Goal: Task Accomplishment & Management: Complete application form

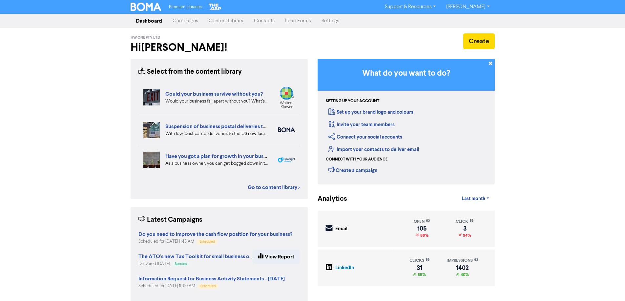
click at [188, 22] on link "Campaigns" at bounding box center [185, 20] width 36 height 13
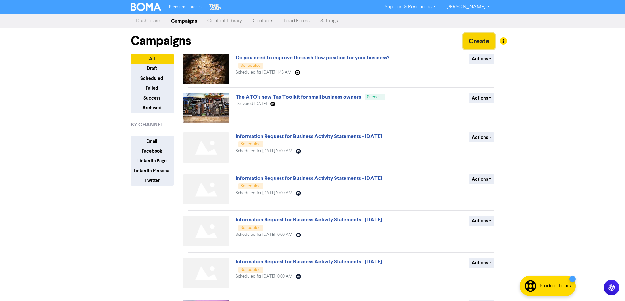
click at [467, 41] on button "Create" at bounding box center [478, 41] width 31 height 16
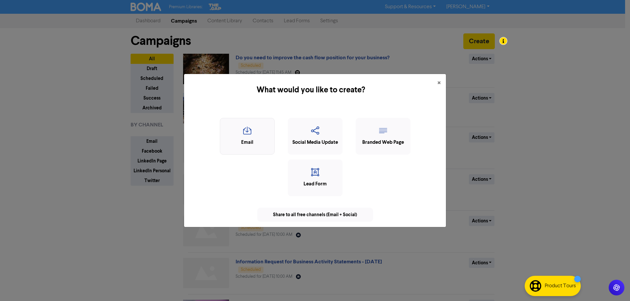
click at [249, 134] on icon "button" at bounding box center [247, 133] width 48 height 12
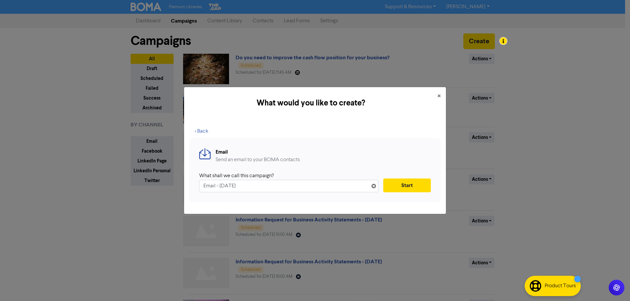
drag, startPoint x: 277, startPoint y: 186, endPoint x: 97, endPoint y: 188, distance: 179.8
click at [97, 187] on div "What would you like to create? × < Back Email Send an email to your BOMA contac…" at bounding box center [315, 150] width 630 height 301
click at [271, 185] on input "Email - [DATE]" at bounding box center [288, 186] width 179 height 12
paste input "Property Leases & Super Funds – What Auditors Are Looking For"
type input "Property Leases & Super Funds – What Auditors Are Looking For"
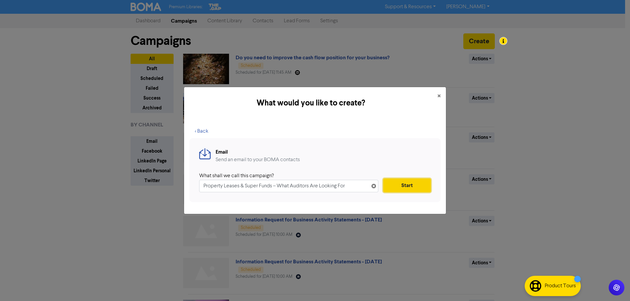
click at [396, 185] on button "Start" at bounding box center [407, 186] width 48 height 14
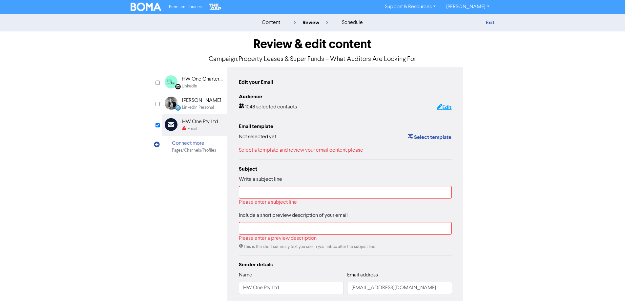
click at [444, 106] on button "Edit" at bounding box center [444, 107] width 15 height 9
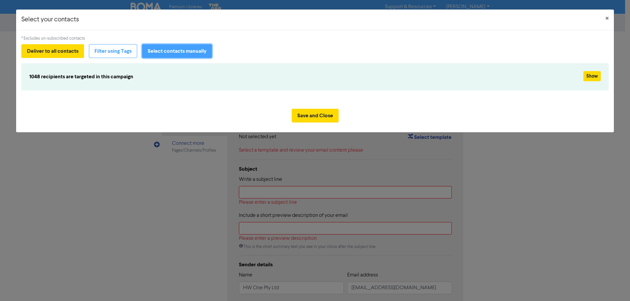
click at [202, 52] on button "Select contacts manually" at bounding box center [177, 51] width 70 height 14
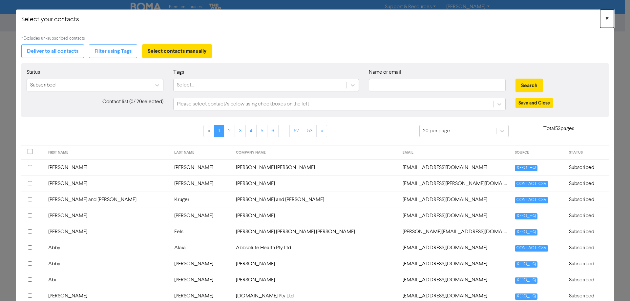
click at [605, 18] on span "×" at bounding box center [606, 19] width 3 height 10
click at [71, 58] on button "Deliver to all contacts" at bounding box center [52, 51] width 63 height 14
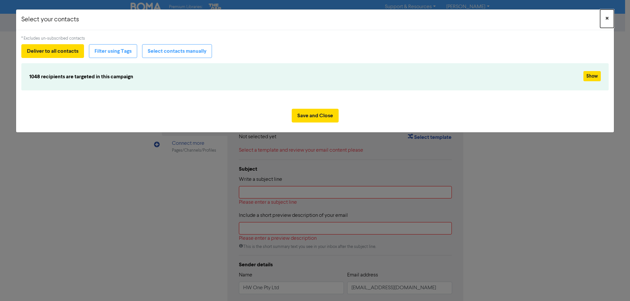
click at [605, 22] on span "×" at bounding box center [606, 19] width 3 height 10
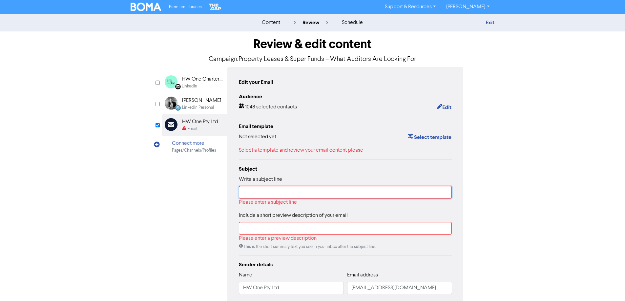
click at [268, 191] on input "text" at bounding box center [345, 192] width 213 height 12
paste input "Property Leases & Super Funds – What Auditors Are Looking For"
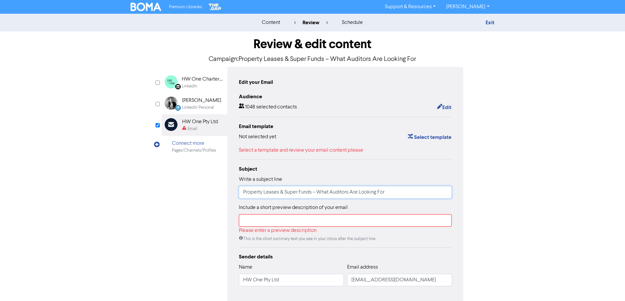
type input "Property Leases & Super Funds – What Auditors Are Looking For"
click at [253, 225] on input "text" at bounding box center [345, 221] width 213 height 12
paste input "Property Leases & Super Funds – What Auditors Are Looking For"
type input "Property Leases & Super Funds – What Auditors Are Looking For"
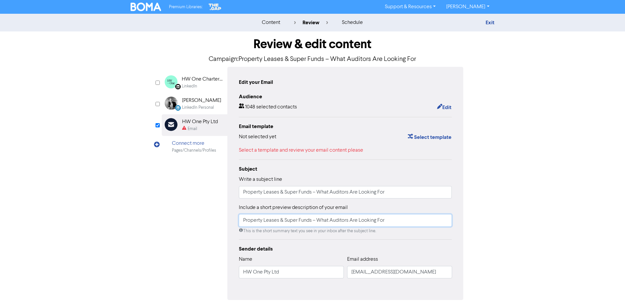
scroll to position [29, 0]
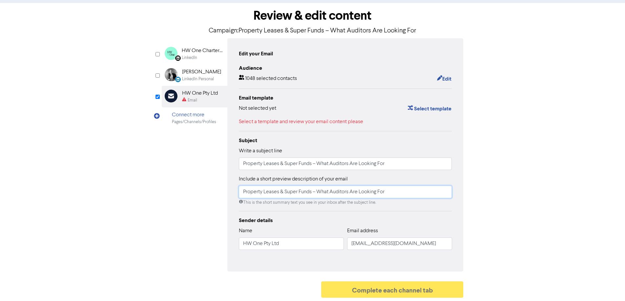
click at [318, 190] on input "Property Leases & Super Funds – What Auditors Are Looking For" at bounding box center [345, 192] width 213 height 12
drag, startPoint x: 317, startPoint y: 193, endPoint x: 232, endPoint y: 193, distance: 84.3
click at [232, 193] on div "Edit your Email Audience 1048 selected contacts Edit Email template Not selecte…" at bounding box center [345, 155] width 236 height 234
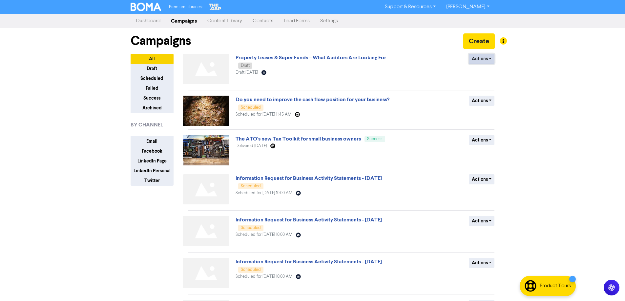
click at [485, 59] on button "Actions" at bounding box center [482, 59] width 26 height 10
click at [486, 75] on button "Delete" at bounding box center [495, 73] width 52 height 10
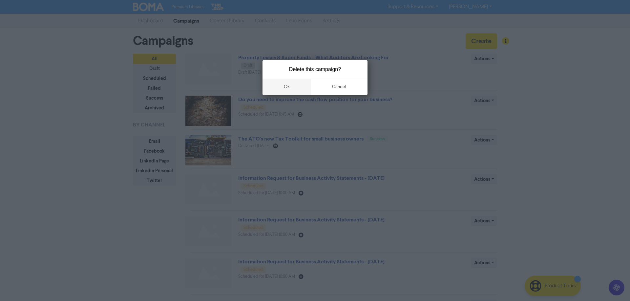
click at [300, 88] on button "ok" at bounding box center [286, 87] width 49 height 16
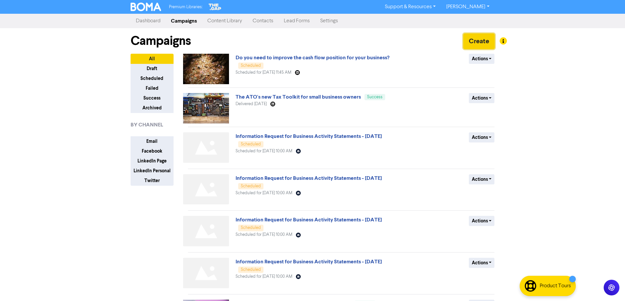
click at [469, 43] on button "Create" at bounding box center [478, 41] width 31 height 16
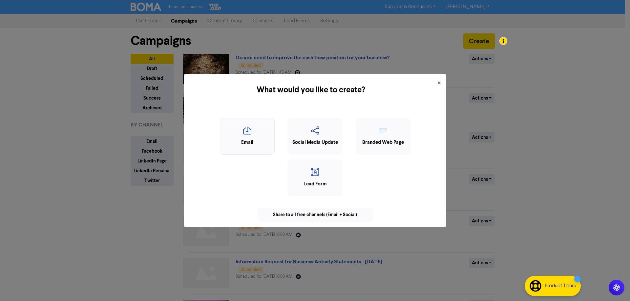
click at [261, 137] on icon "button" at bounding box center [247, 133] width 48 height 12
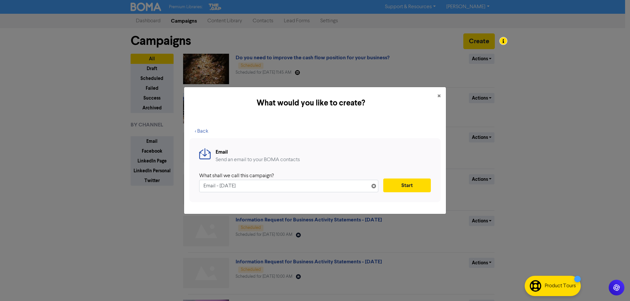
drag, startPoint x: 194, startPoint y: 190, endPoint x: 183, endPoint y: 190, distance: 11.2
click at [183, 190] on div "What would you like to create? × < Back Email Send an email to your BOMA contac…" at bounding box center [315, 150] width 630 height 301
type input "Property Leases & Super Funds – What Auditors Are Looking For"
click at [411, 186] on button "Start" at bounding box center [407, 186] width 48 height 14
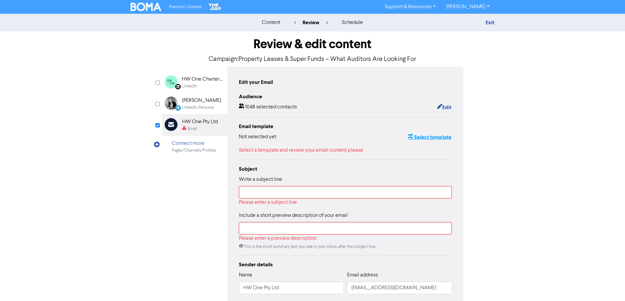
click at [426, 139] on button "Select template" at bounding box center [429, 137] width 44 height 9
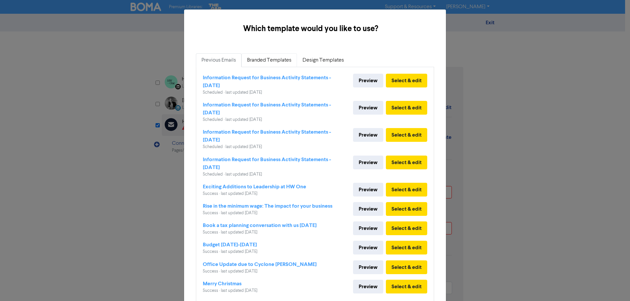
click at [271, 61] on link "Branded Templates" at bounding box center [268, 60] width 55 height 14
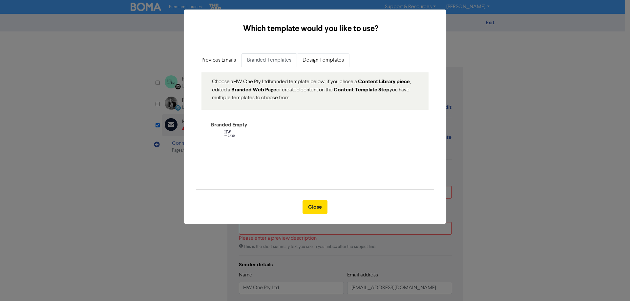
click at [323, 62] on link "Design Templates" at bounding box center [323, 60] width 52 height 14
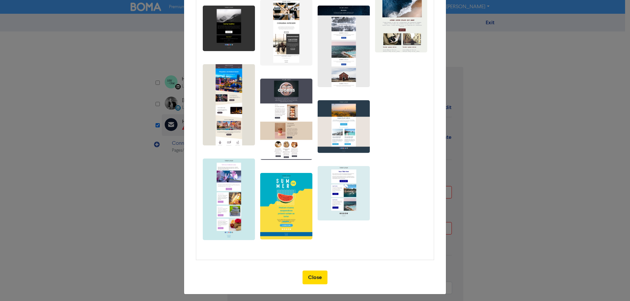
scroll to position [31, 0]
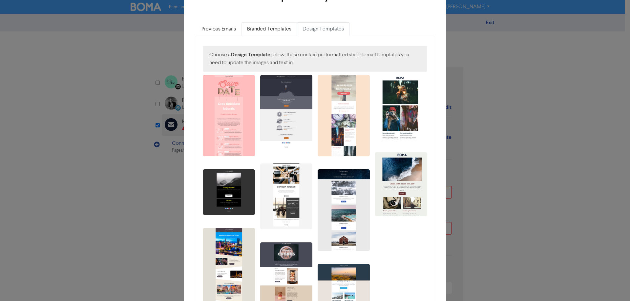
click at [267, 33] on link "Branded Templates" at bounding box center [268, 29] width 55 height 14
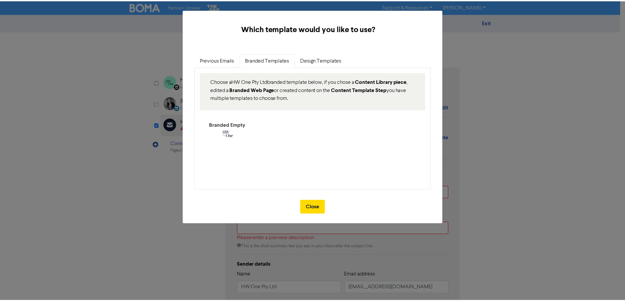
scroll to position [0, 0]
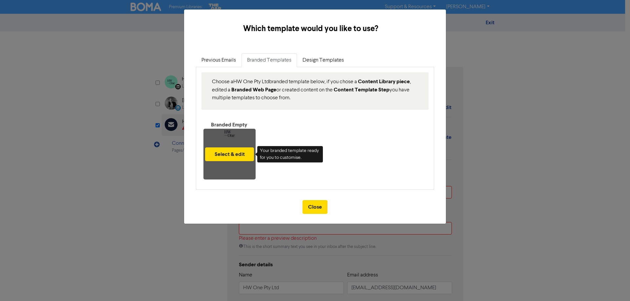
click at [236, 131] on div "Select & edit" at bounding box center [229, 154] width 52 height 51
click at [239, 151] on button "Select & edit" at bounding box center [229, 155] width 49 height 14
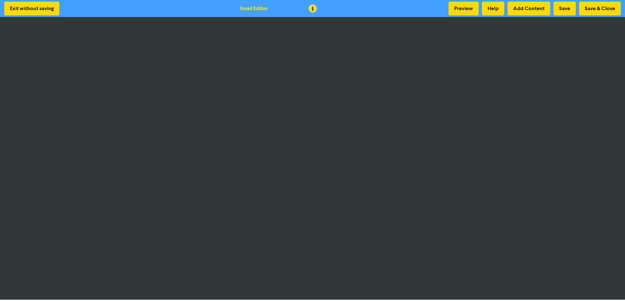
scroll to position [1, 0]
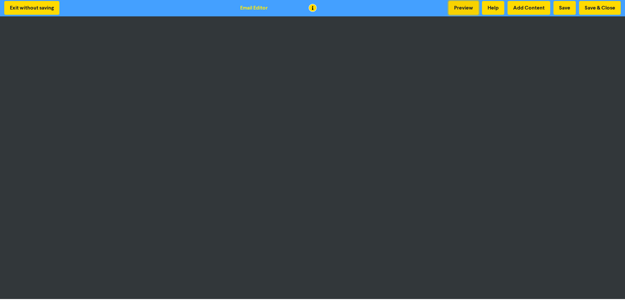
click at [466, 5] on button "Preview" at bounding box center [463, 8] width 30 height 14
click at [532, 10] on button "Add Content" at bounding box center [529, 8] width 43 height 14
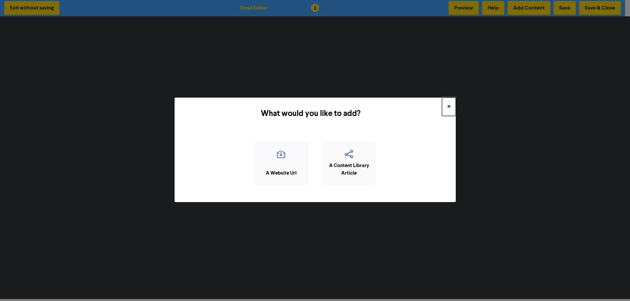
click at [450, 105] on span "×" at bounding box center [448, 107] width 3 height 10
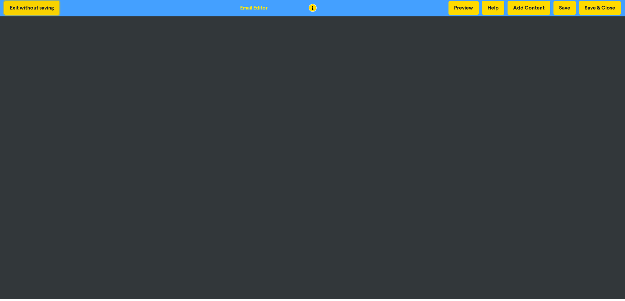
click at [51, 8] on button "Exit without saving" at bounding box center [31, 8] width 55 height 14
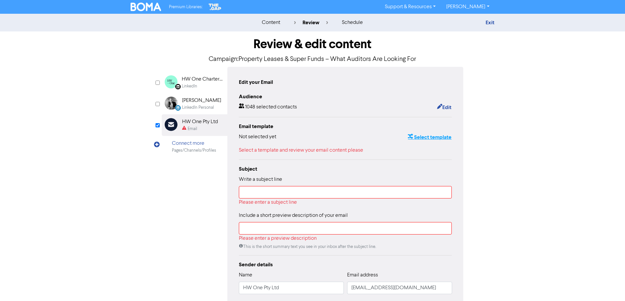
click at [428, 136] on button "Select template" at bounding box center [429, 137] width 44 height 9
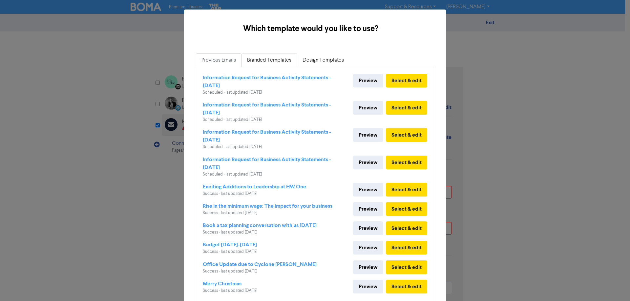
drag, startPoint x: 272, startPoint y: 64, endPoint x: 276, endPoint y: 66, distance: 4.7
click at [271, 64] on link "Branded Templates" at bounding box center [268, 60] width 55 height 14
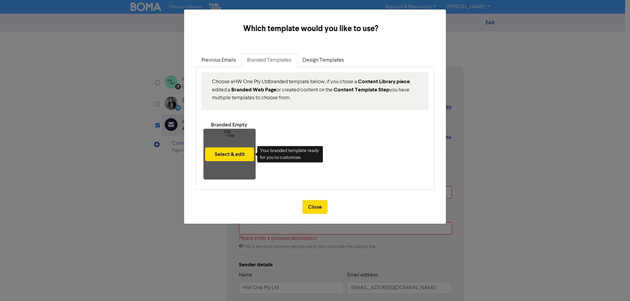
click at [228, 135] on div "Select & edit" at bounding box center [229, 154] width 52 height 51
click at [225, 155] on button "Select & edit" at bounding box center [229, 155] width 49 height 14
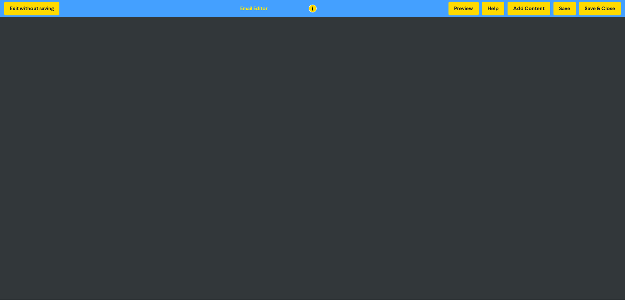
scroll to position [1, 0]
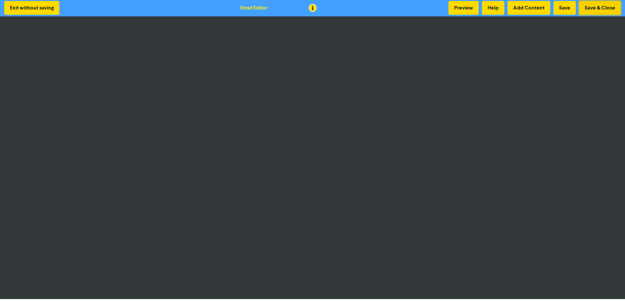
click at [595, 11] on button "Save & Close" at bounding box center [600, 8] width 42 height 14
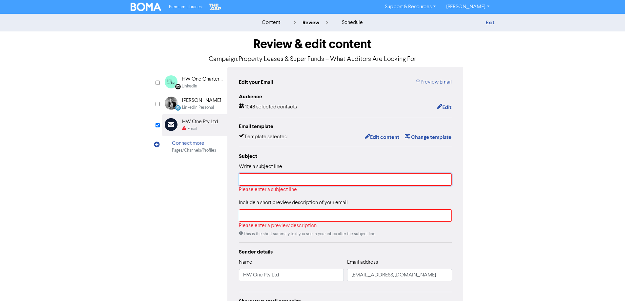
click at [337, 177] on input "text" at bounding box center [345, 180] width 213 height 12
paste input "Property Leases & Super Funds – What Auditors Are Looking For"
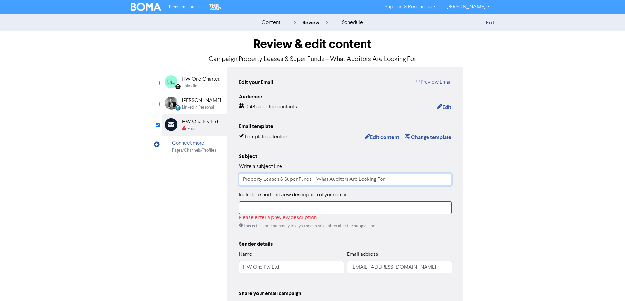
type input "Property Leases & Super Funds – What Auditors Are Looking For"
click at [301, 210] on input "text" at bounding box center [345, 208] width 213 height 12
paste input "Property Leases & Super Funds – What Auditors Are Looking For"
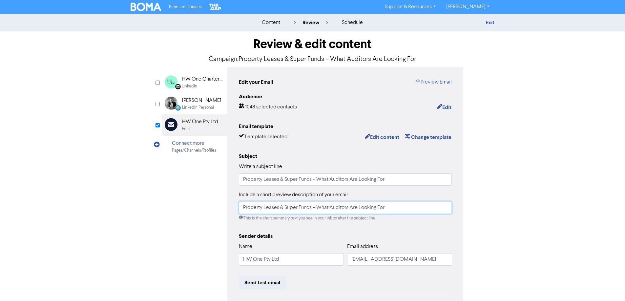
drag, startPoint x: 318, startPoint y: 208, endPoint x: 224, endPoint y: 207, distance: 93.5
click at [224, 207] on div "LinkedIn Page Created with Sketch. HW One Chartered Accountants LinkedIn Linked…" at bounding box center [313, 206] width 302 height 279
click at [330, 213] on input "What Auditors Are Looking For" at bounding box center [345, 208] width 213 height 12
type input "What Auditors Are Looking For"
drag, startPoint x: 387, startPoint y: 180, endPoint x: 317, endPoint y: 182, distance: 70.2
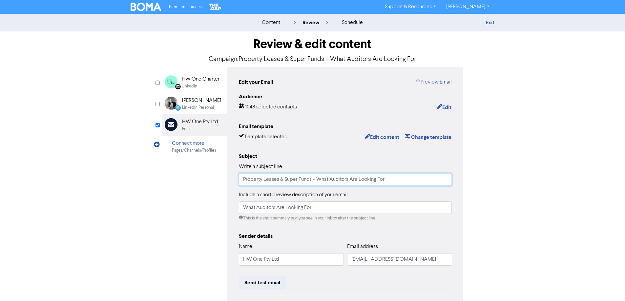
click at [317, 182] on input "Property Leases & Super Funds – What Auditors Are Looking For" at bounding box center [345, 180] width 213 height 12
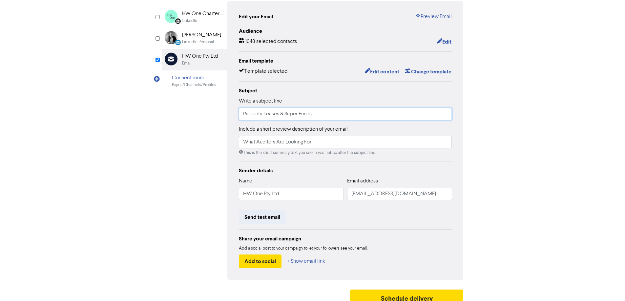
scroll to position [74, 0]
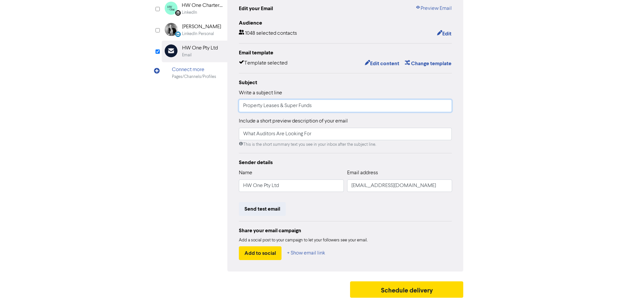
type input "Property Leases & Super Funds"
click at [354, 212] on div "Send test email" at bounding box center [345, 209] width 213 height 14
click at [269, 210] on button "Send test email" at bounding box center [262, 209] width 47 height 14
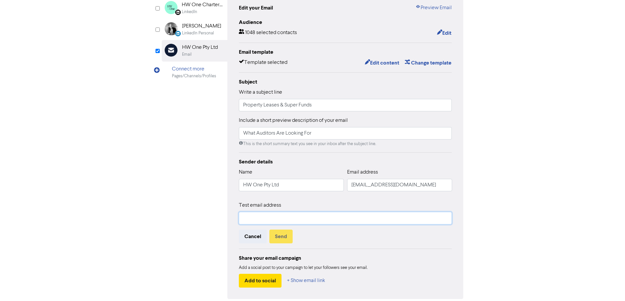
click at [288, 218] on input "text" at bounding box center [345, 218] width 213 height 12
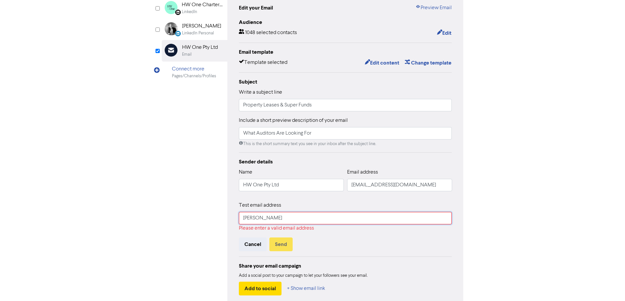
type input "[PERSON_NAME][EMAIL_ADDRESS][DOMAIN_NAME]"
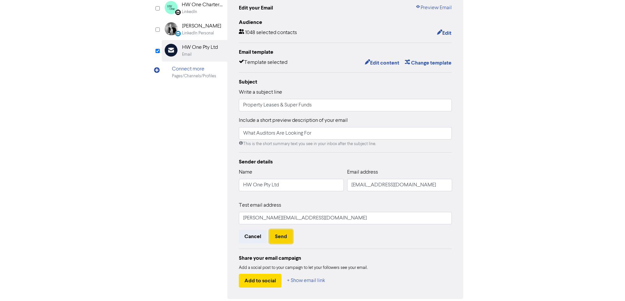
click at [279, 239] on button "Send" at bounding box center [280, 237] width 23 height 14
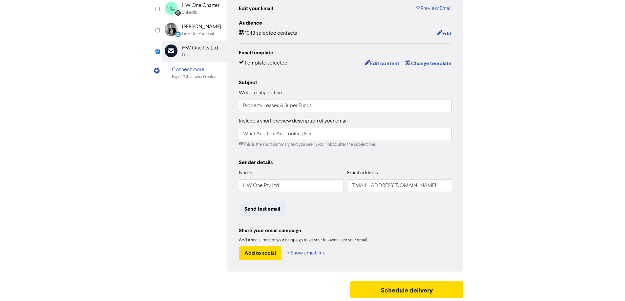
scroll to position [0, 0]
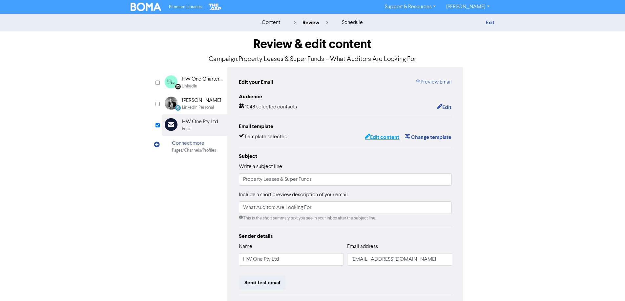
click at [384, 138] on button "Edit content" at bounding box center [381, 137] width 35 height 9
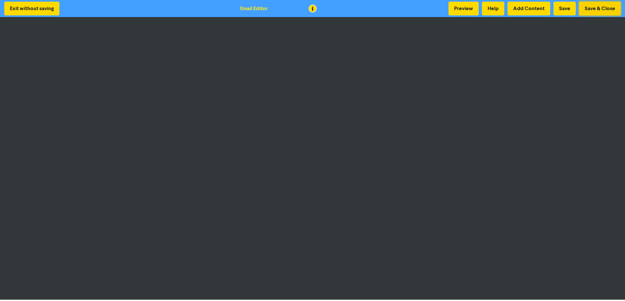
click at [585, 10] on button "Save & Close" at bounding box center [600, 9] width 42 height 14
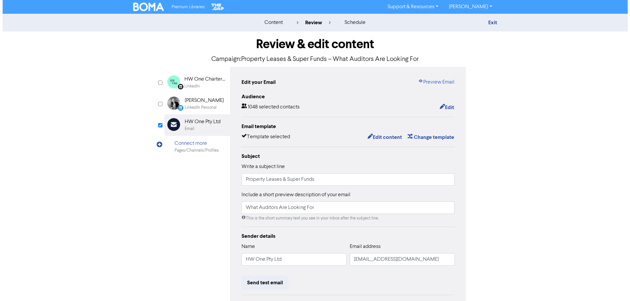
scroll to position [66, 0]
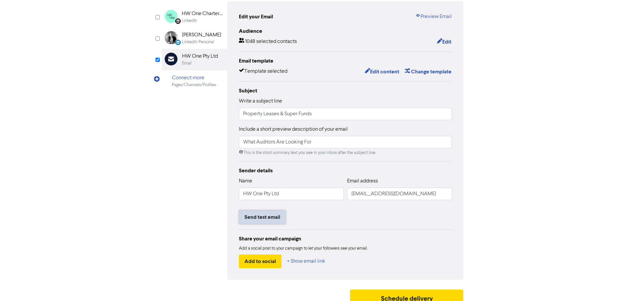
click at [269, 223] on button "Send test email" at bounding box center [262, 218] width 47 height 14
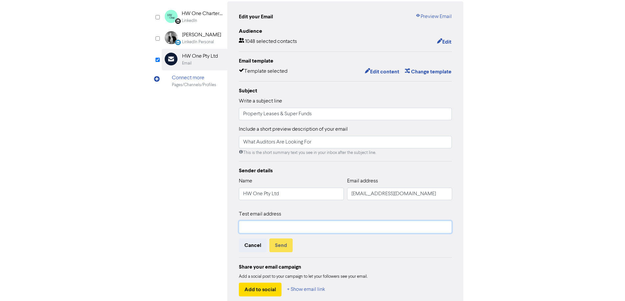
click at [298, 228] on input "text" at bounding box center [345, 227] width 213 height 12
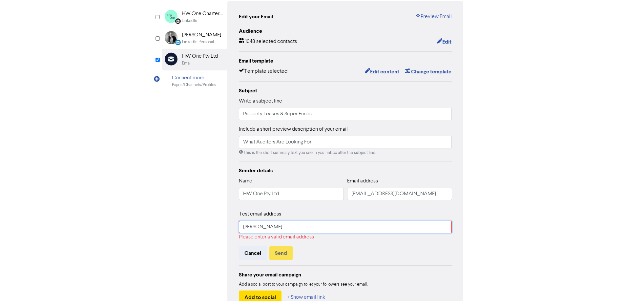
type input "[PERSON_NAME][EMAIL_ADDRESS][DOMAIN_NAME]"
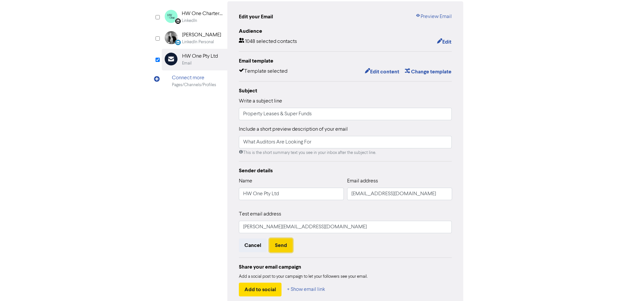
click at [279, 249] on button "Send" at bounding box center [280, 246] width 23 height 14
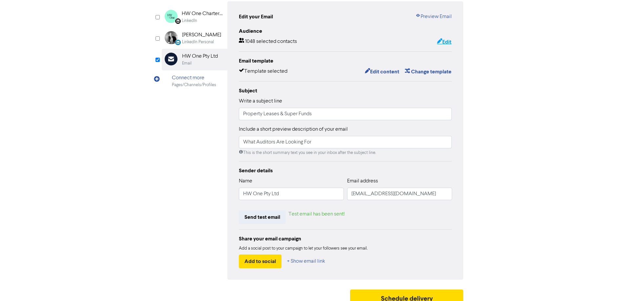
click at [447, 42] on button "Edit" at bounding box center [444, 42] width 15 height 9
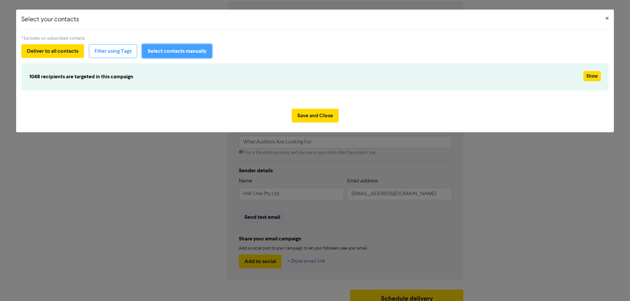
click at [169, 50] on button "Select contacts manually" at bounding box center [177, 51] width 70 height 14
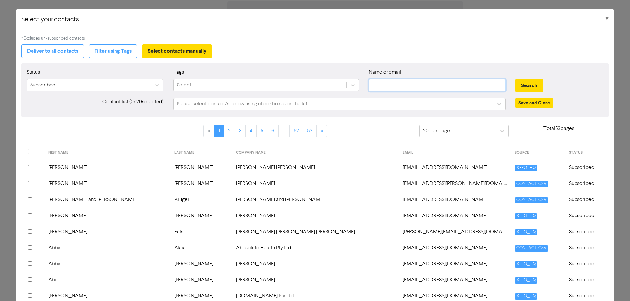
click at [409, 90] on input "text" at bounding box center [437, 85] width 137 height 12
click at [394, 88] on input "text" at bounding box center [437, 85] width 137 height 12
click at [515, 79] on button "Search" at bounding box center [529, 86] width 28 height 14
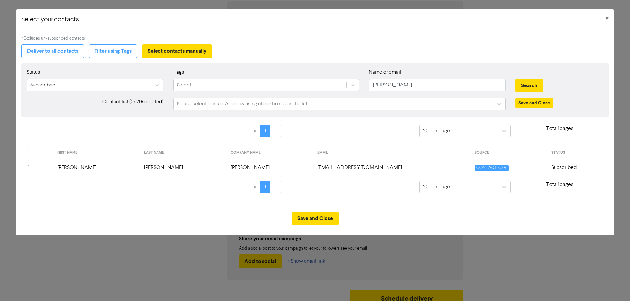
click at [29, 169] on input "checkbox" at bounding box center [30, 167] width 4 height 4
click at [389, 88] on input "[PERSON_NAME]" at bounding box center [437, 85] width 137 height 12
click at [515, 79] on button "Search" at bounding box center [529, 86] width 28 height 14
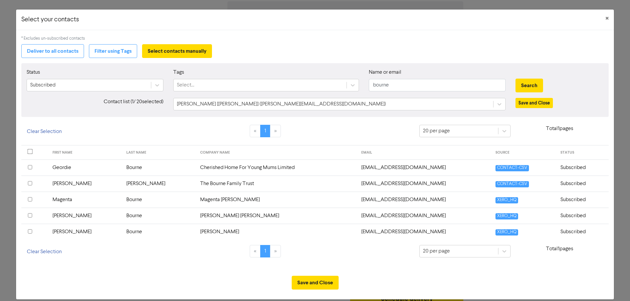
click at [32, 169] on div at bounding box center [35, 168] width 14 height 8
click at [376, 85] on input "bourne" at bounding box center [437, 85] width 137 height 12
click at [515, 79] on button "Search" at bounding box center [529, 86] width 28 height 14
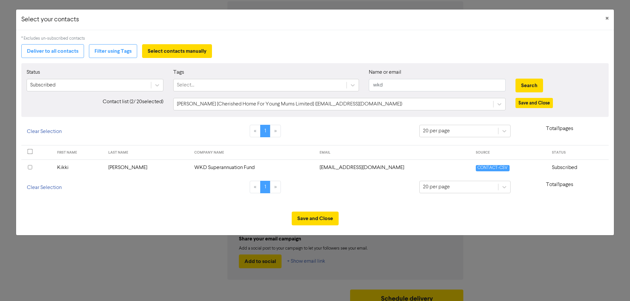
click at [27, 168] on th at bounding box center [37, 168] width 32 height 16
click at [377, 87] on input "wkd" at bounding box center [437, 85] width 137 height 12
click at [515, 79] on button "Search" at bounding box center [529, 86] width 28 height 14
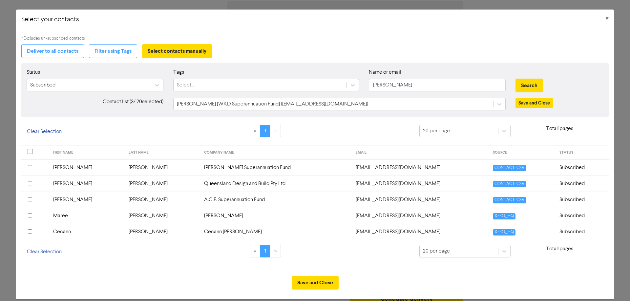
click at [30, 168] on input "checkbox" at bounding box center [30, 167] width 4 height 4
click at [28, 199] on input "checkbox" at bounding box center [30, 199] width 4 height 4
click at [376, 86] on input "[PERSON_NAME]" at bounding box center [437, 85] width 137 height 12
click at [515, 79] on button "Search" at bounding box center [529, 86] width 28 height 14
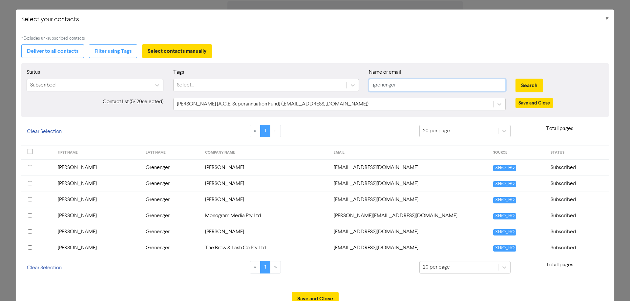
scroll to position [24, 0]
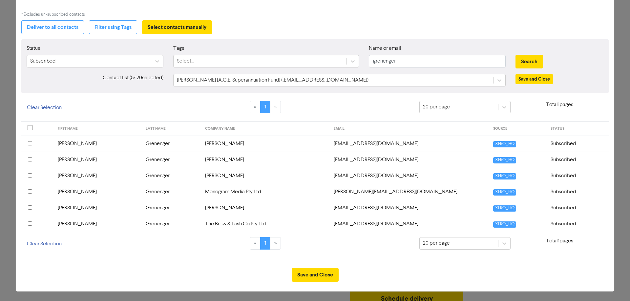
click at [33, 192] on div at bounding box center [37, 192] width 19 height 8
click at [399, 63] on input "grenenger" at bounding box center [437, 61] width 137 height 12
click at [387, 63] on input "grenenger" at bounding box center [437, 61] width 137 height 12
click at [515, 55] on button "Search" at bounding box center [529, 62] width 28 height 14
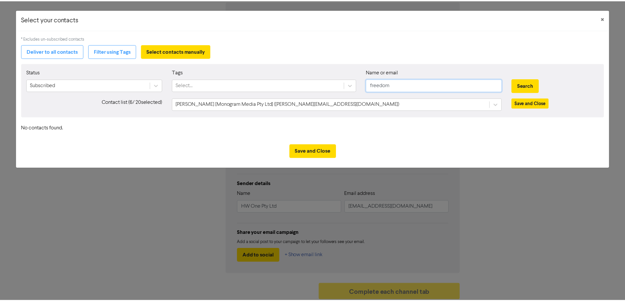
scroll to position [0, 0]
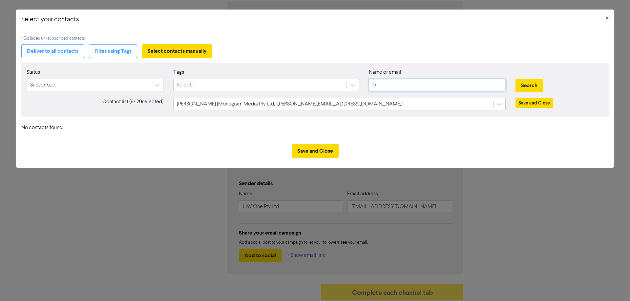
type input "f"
click at [515, 79] on button "Search" at bounding box center [529, 86] width 28 height 14
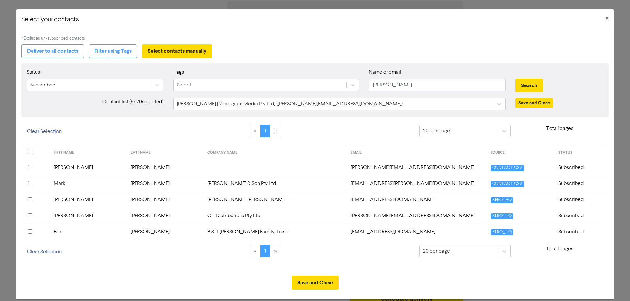
click at [29, 216] on input "checkbox" at bounding box center [30, 216] width 4 height 4
click at [30, 231] on input "checkbox" at bounding box center [30, 232] width 4 height 4
click at [371, 85] on input "[PERSON_NAME]" at bounding box center [437, 85] width 137 height 12
click at [28, 199] on input "checkbox" at bounding box center [30, 199] width 4 height 4
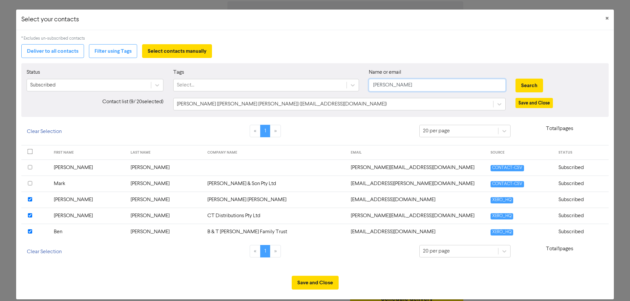
click at [379, 84] on input "[PERSON_NAME]" at bounding box center [437, 85] width 137 height 12
click at [515, 79] on button "Search" at bounding box center [529, 86] width 28 height 14
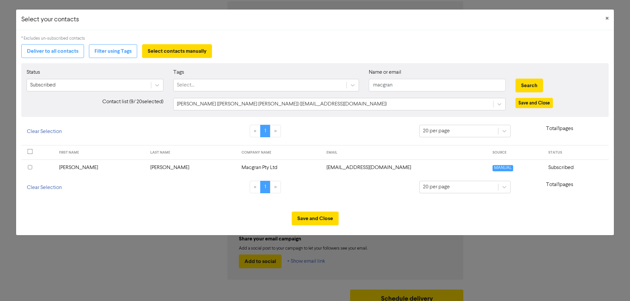
click at [30, 168] on input "checkbox" at bounding box center [30, 167] width 4 height 4
click at [385, 85] on input "macgran" at bounding box center [437, 85] width 137 height 12
click at [515, 79] on button "Search" at bounding box center [529, 86] width 28 height 14
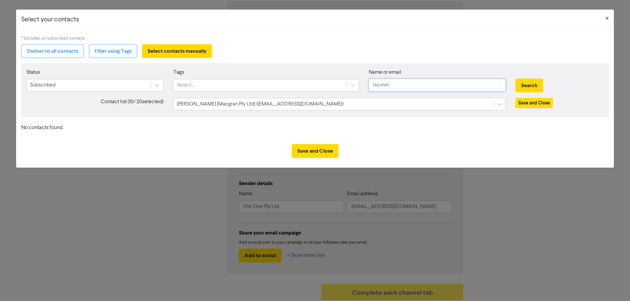
click at [385, 85] on input "mcmm" at bounding box center [437, 85] width 137 height 12
click at [515, 79] on button "Search" at bounding box center [529, 86] width 28 height 14
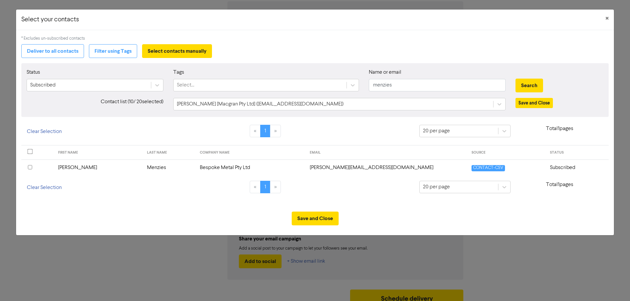
click at [29, 168] on input "checkbox" at bounding box center [30, 167] width 4 height 4
click at [379, 88] on input "menzies" at bounding box center [437, 85] width 137 height 12
click at [515, 79] on button "Search" at bounding box center [529, 86] width 28 height 14
click at [31, 168] on input "checkbox" at bounding box center [30, 167] width 4 height 4
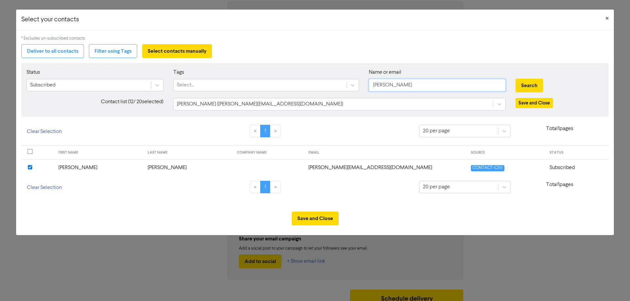
click at [384, 84] on input "[PERSON_NAME]" at bounding box center [437, 85] width 137 height 12
click at [383, 88] on input "[PERSON_NAME]" at bounding box center [437, 85] width 137 height 12
click at [382, 85] on input "[PERSON_NAME]" at bounding box center [437, 85] width 137 height 12
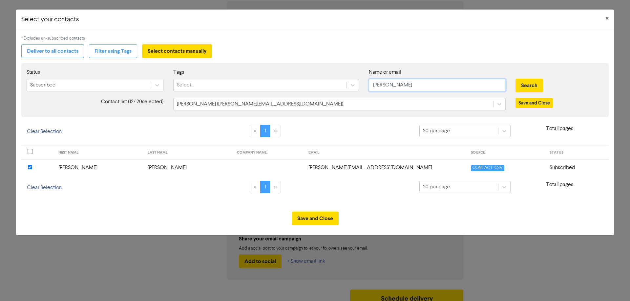
click at [382, 85] on input "[PERSON_NAME]" at bounding box center [437, 85] width 137 height 12
type input ","
click at [515, 79] on button "Search" at bounding box center [529, 86] width 28 height 14
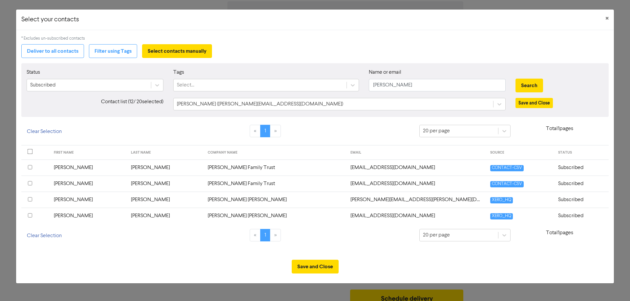
click at [32, 182] on input "checkbox" at bounding box center [30, 183] width 4 height 4
click at [31, 168] on input "checkbox" at bounding box center [30, 167] width 4 height 4
click at [375, 88] on input "[PERSON_NAME]" at bounding box center [437, 85] width 137 height 12
click at [515, 79] on button "Search" at bounding box center [529, 86] width 28 height 14
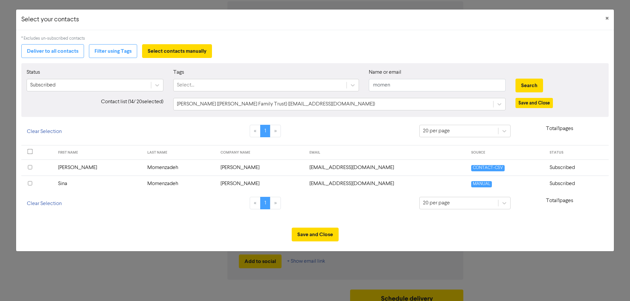
click at [30, 167] on input "checkbox" at bounding box center [30, 167] width 4 height 4
click at [382, 86] on input "momen" at bounding box center [437, 85] width 137 height 12
click at [515, 79] on button "Search" at bounding box center [529, 86] width 28 height 14
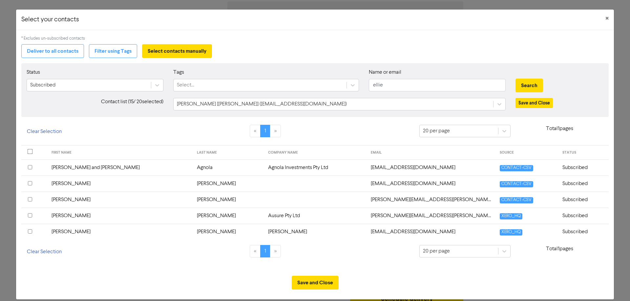
click at [28, 183] on input "checkbox" at bounding box center [30, 183] width 4 height 4
click at [375, 86] on input "ellie" at bounding box center [437, 85] width 137 height 12
click at [515, 79] on button "Search" at bounding box center [529, 86] width 28 height 14
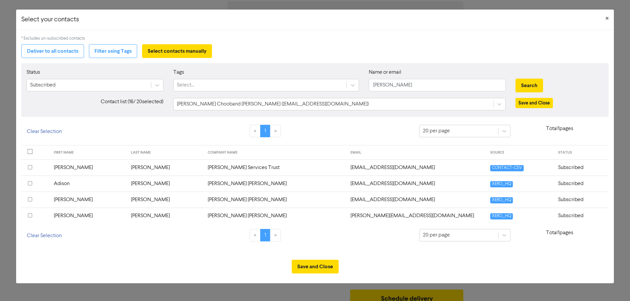
click at [28, 167] on th at bounding box center [35, 168] width 29 height 16
click at [380, 87] on input "[PERSON_NAME]" at bounding box center [437, 85] width 137 height 12
click at [515, 79] on button "Search" at bounding box center [529, 86] width 28 height 14
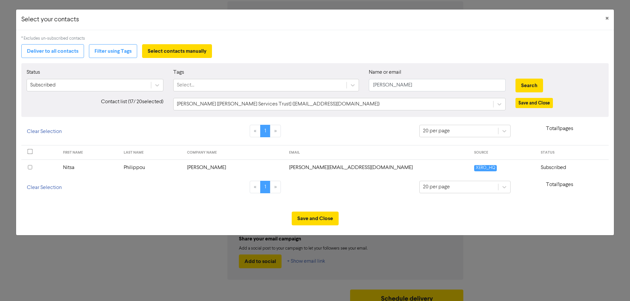
click at [31, 167] on input "checkbox" at bounding box center [30, 167] width 4 height 4
click at [28, 168] on th at bounding box center [40, 168] width 38 height 16
click at [392, 87] on input "[PERSON_NAME]" at bounding box center [437, 85] width 137 height 12
click at [515, 79] on button "Search" at bounding box center [529, 86] width 28 height 14
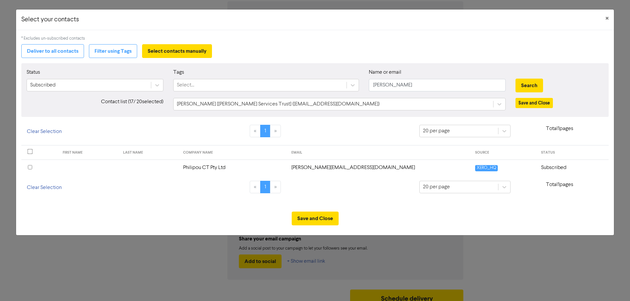
click at [29, 169] on input "checkbox" at bounding box center [30, 167] width 4 height 4
click at [403, 86] on input "[PERSON_NAME]" at bounding box center [437, 85] width 137 height 12
click at [382, 85] on input "[PERSON_NAME]" at bounding box center [437, 85] width 137 height 12
click at [515, 79] on button "Search" at bounding box center [529, 86] width 28 height 14
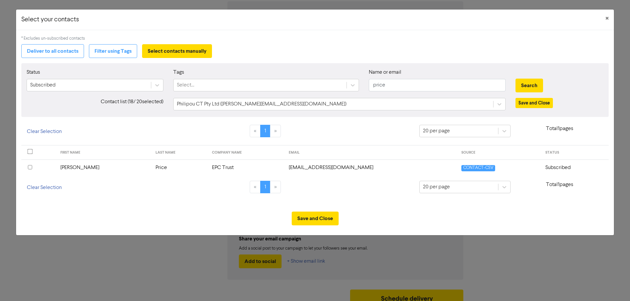
click at [30, 168] on input "checkbox" at bounding box center [30, 167] width 4 height 4
click at [385, 87] on input "price" at bounding box center [437, 85] width 137 height 12
click at [515, 79] on button "Search" at bounding box center [529, 86] width 28 height 14
click at [30, 169] on input "checkbox" at bounding box center [30, 167] width 4 height 4
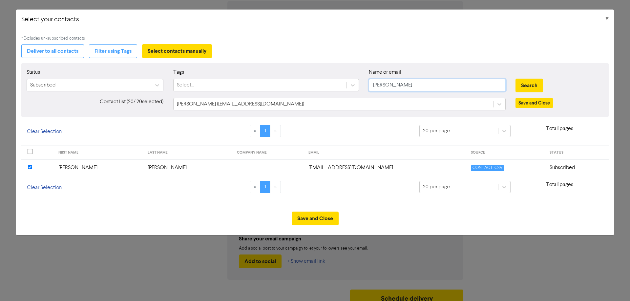
click at [380, 86] on input "[PERSON_NAME]" at bounding box center [437, 85] width 137 height 12
click at [515, 79] on button "Search" at bounding box center [529, 86] width 28 height 14
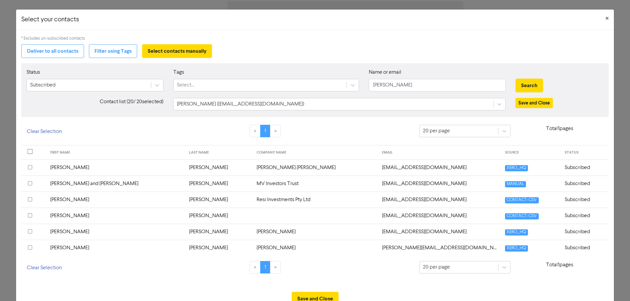
click at [30, 250] on input "checkbox" at bounding box center [30, 248] width 4 height 4
click at [379, 83] on input "[PERSON_NAME]" at bounding box center [437, 85] width 137 height 12
click at [515, 79] on button "Search" at bounding box center [529, 86] width 28 height 14
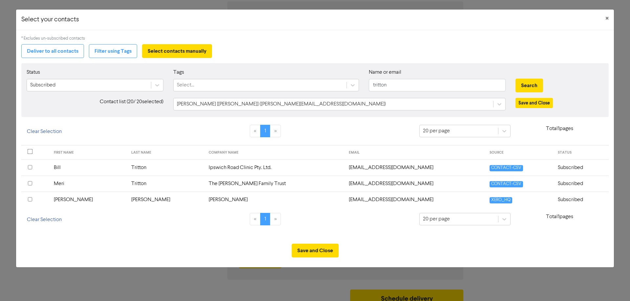
click at [29, 167] on input "checkbox" at bounding box center [30, 167] width 4 height 4
click at [383, 85] on input "tritton" at bounding box center [437, 85] width 137 height 12
type input "[PERSON_NAME]"
click at [515, 79] on button "Search" at bounding box center [529, 86] width 28 height 14
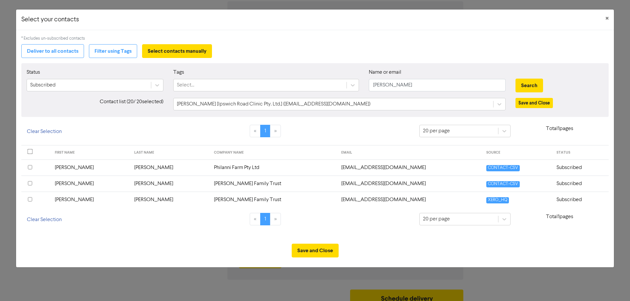
click at [32, 167] on input "checkbox" at bounding box center [30, 167] width 4 height 4
click at [31, 183] on input "checkbox" at bounding box center [30, 183] width 4 height 4
click at [318, 254] on button "Save and Close" at bounding box center [315, 251] width 47 height 14
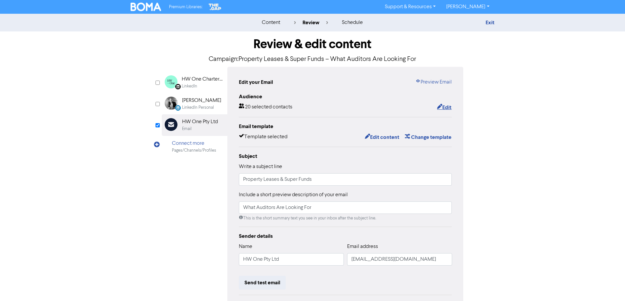
scroll to position [74, 0]
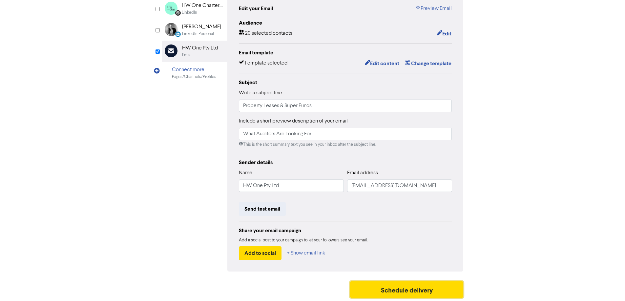
drag, startPoint x: 386, startPoint y: 290, endPoint x: 384, endPoint y: 250, distance: 40.4
click at [384, 250] on div "Review & edit content Campaign: Property Leases & Super Funds – What Auditors A…" at bounding box center [313, 130] width 312 height 344
click at [424, 6] on link "Preview Email" at bounding box center [433, 9] width 36 height 8
click at [418, 289] on button "Schedule delivery" at bounding box center [407, 290] width 114 height 16
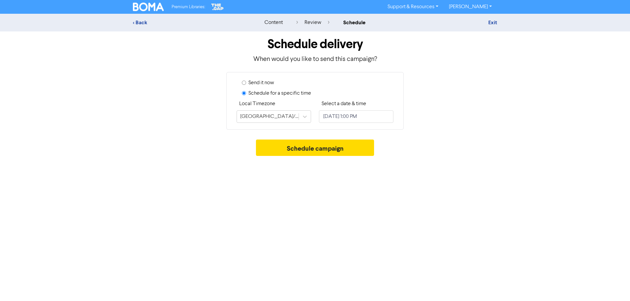
click at [267, 83] on label "Send it now" at bounding box center [261, 83] width 26 height 8
click at [246, 83] on input "Send it now" at bounding box center [244, 83] width 4 height 4
radio input "true"
radio input "false"
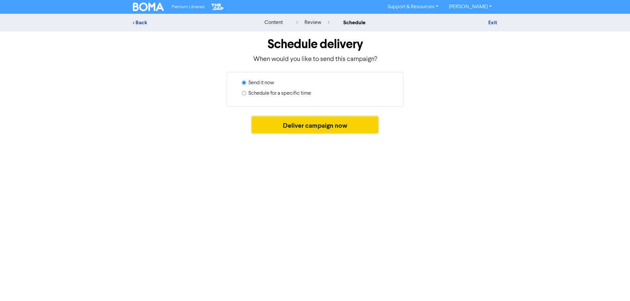
click at [316, 129] on button "Deliver campaign now" at bounding box center [315, 125] width 126 height 16
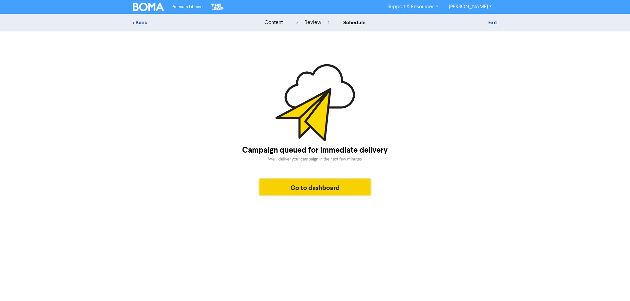
click at [315, 192] on button "Go to dashboard" at bounding box center [315, 187] width 111 height 16
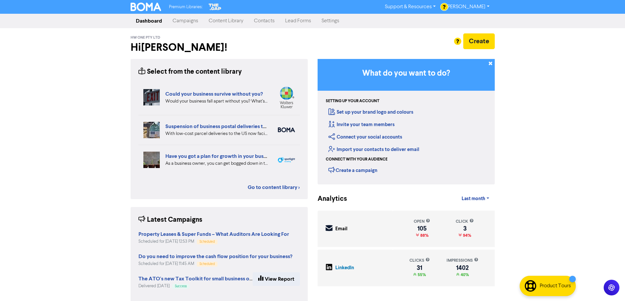
scroll to position [9, 0]
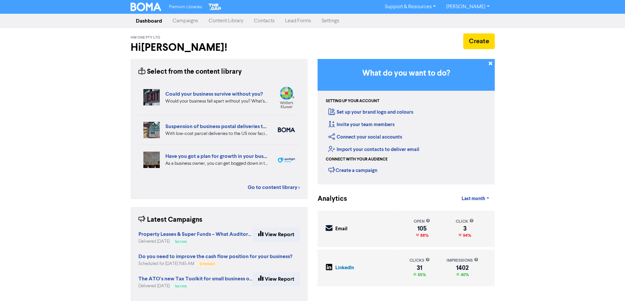
scroll to position [9, 0]
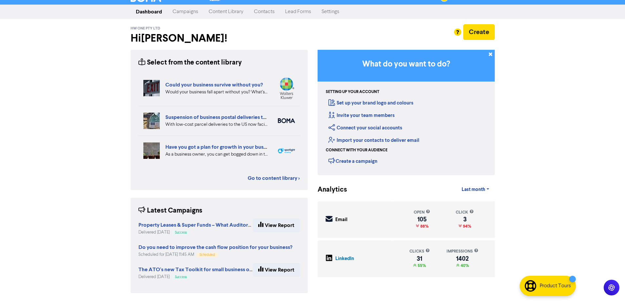
click at [542, 231] on div "Premium Libraries: Support & Resources Video Tutorials FAQ & Guides Marketing E…" at bounding box center [312, 141] width 625 height 301
click at [94, 131] on div "Premium Libraries: Support & Resources Video Tutorials FAQ & Guides Marketing E…" at bounding box center [312, 141] width 625 height 301
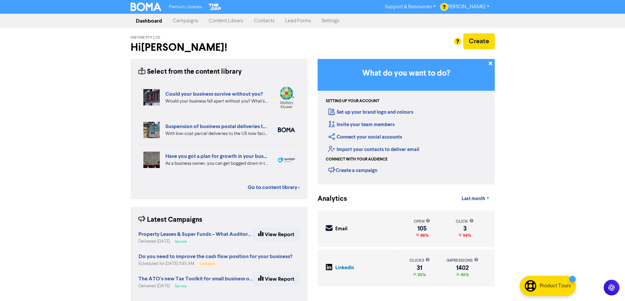
click at [532, 114] on div "Premium Libraries: Support & Resources Video Tutorials FAQ & Guides Marketing E…" at bounding box center [312, 150] width 625 height 301
click at [111, 96] on div "Premium Libraries: Support & Resources Video Tutorials FAQ & Guides Marketing E…" at bounding box center [312, 150] width 625 height 301
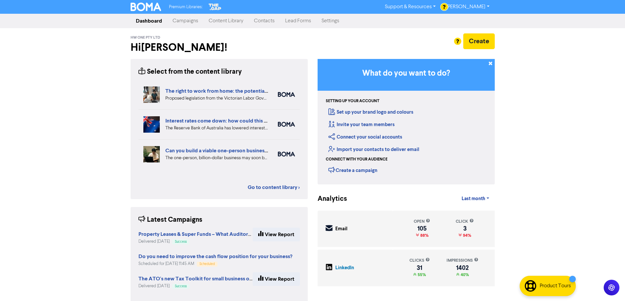
click at [604, 77] on div "Premium Libraries: Support & Resources Video Tutorials FAQ & Guides Marketing E…" at bounding box center [312, 150] width 625 height 301
click at [544, 99] on div "Premium Libraries: Support & Resources Video Tutorials FAQ & Guides Marketing E…" at bounding box center [312, 150] width 625 height 301
click at [533, 208] on div "Premium Libraries: Support & Resources Video Tutorials FAQ & Guides Marketing E…" at bounding box center [312, 150] width 625 height 301
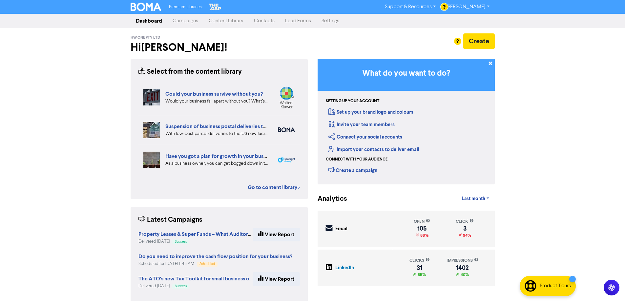
click at [503, 89] on div "Premium Libraries: Support & Resources Video Tutorials FAQ & Guides Marketing E…" at bounding box center [312, 150] width 625 height 301
click at [523, 152] on div "Premium Libraries: Support & Resources Video Tutorials FAQ & Guides Marketing E…" at bounding box center [312, 150] width 625 height 301
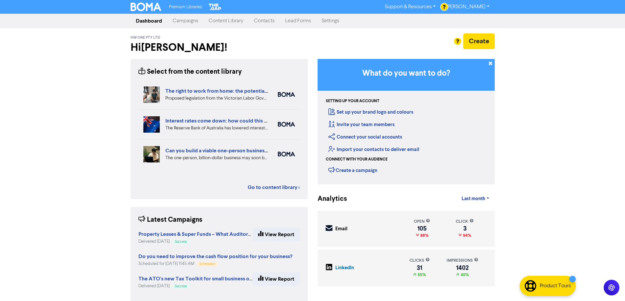
click at [588, 139] on div "Premium Libraries: Support & Resources Video Tutorials FAQ & Guides Marketing E…" at bounding box center [312, 150] width 625 height 301
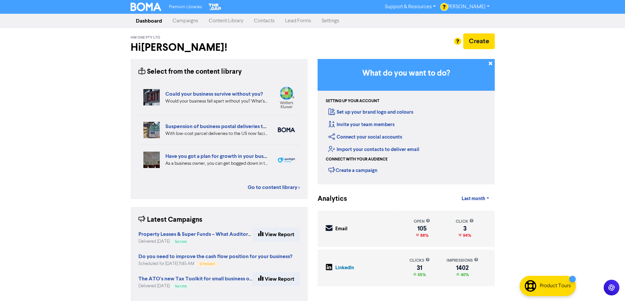
drag, startPoint x: 200, startPoint y: 123, endPoint x: 203, endPoint y: 126, distance: 4.2
click at [200, 123] on link "Suspension of business postal deliveries to the [GEOGRAPHIC_DATA]: what options…" at bounding box center [280, 126] width 231 height 7
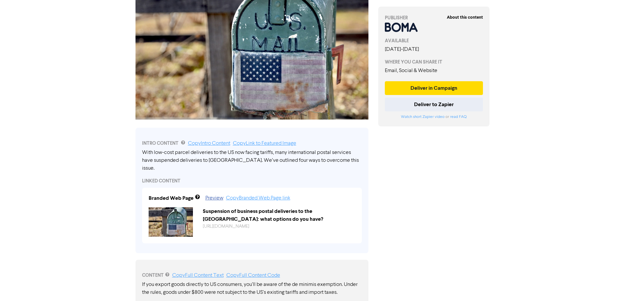
scroll to position [262, 0]
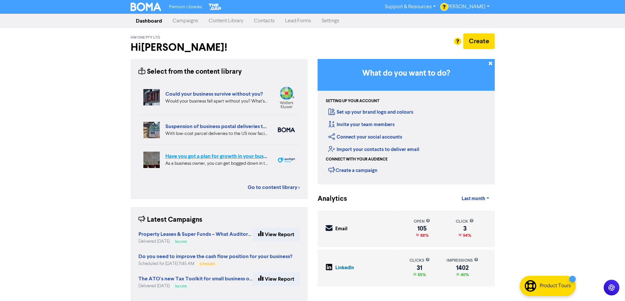
click at [224, 157] on link "Have you got a plan for growth in your business?" at bounding box center [221, 156] width 112 height 7
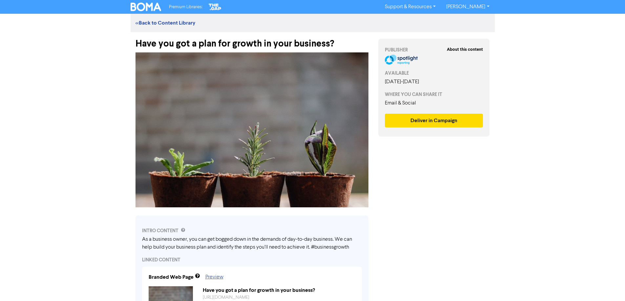
click at [486, 193] on div "About this content PUBLISHER AVAILABLE September 3rd, 2025 - March 27th, 2026 W…" at bounding box center [433, 304] width 121 height 544
click at [509, 235] on div "Premium Libraries: Support & Resources Video Tutorials FAQ & Guides Marketing E…" at bounding box center [312, 150] width 625 height 301
